Goal: Use online tool/utility

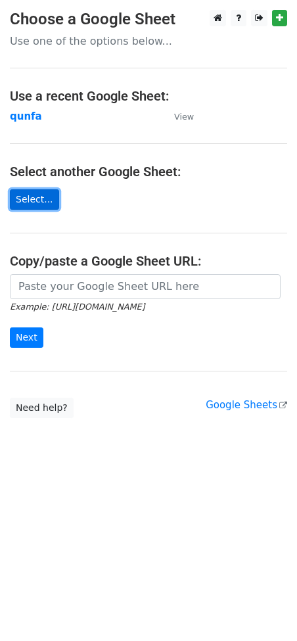
click at [43, 202] on link "Select..." at bounding box center [34, 199] width 49 height 20
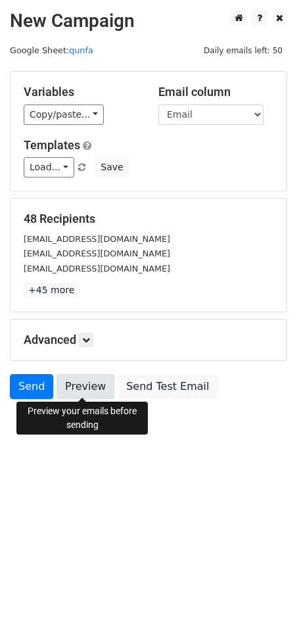
click at [92, 381] on link "Preview" at bounding box center [86, 386] width 58 height 25
